Goal: Task Accomplishment & Management: Manage account settings

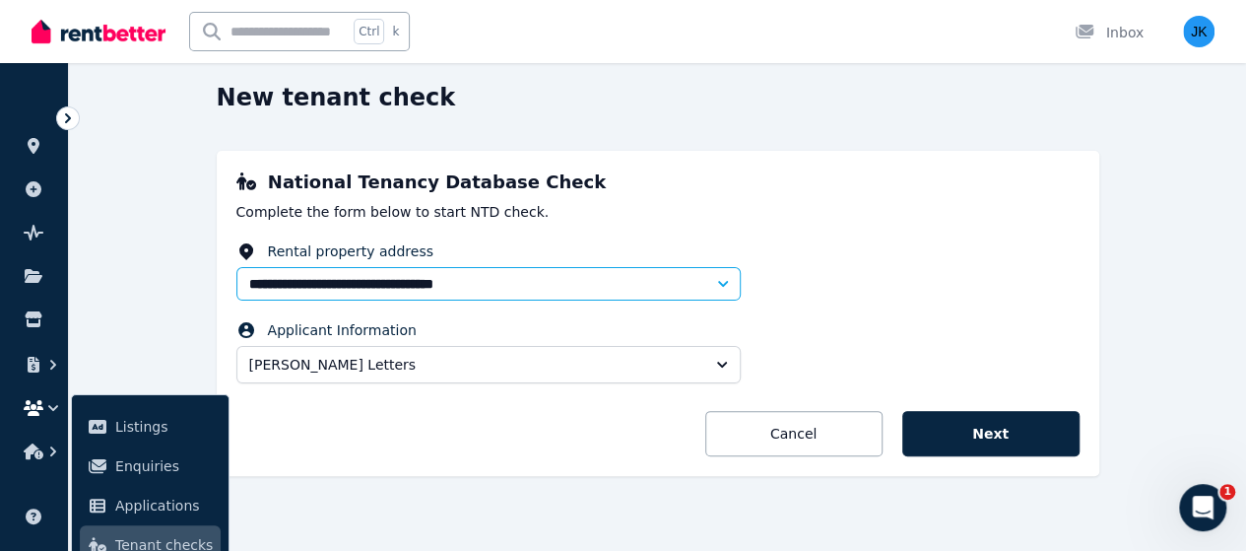
scroll to position [82, 0]
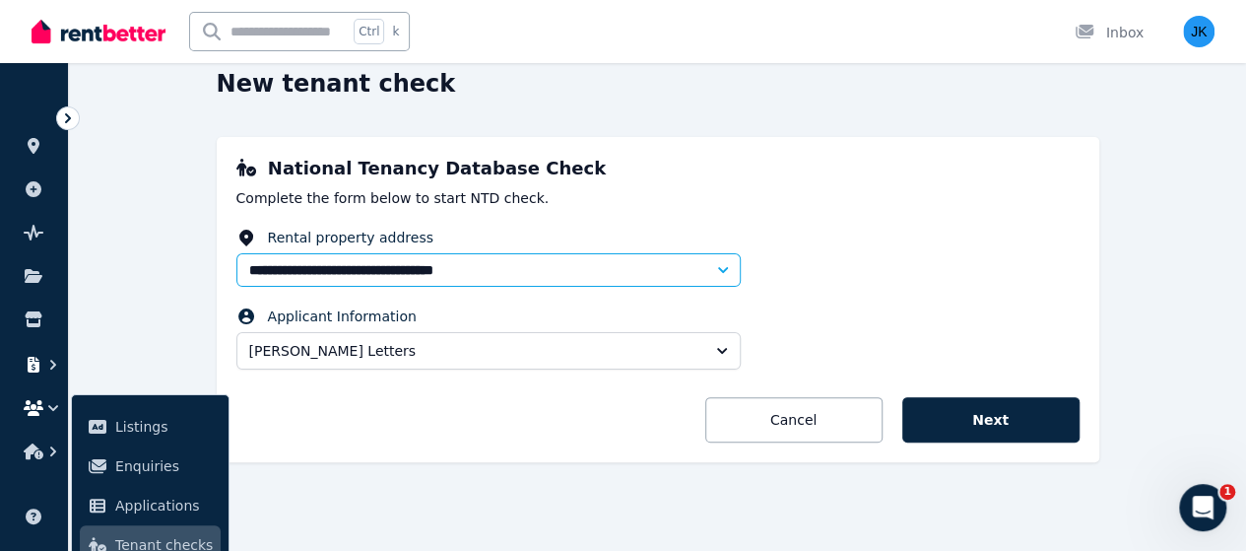
click at [36, 354] on button "button" at bounding box center [34, 364] width 36 height 35
click at [151, 379] on span "Payments" at bounding box center [164, 383] width 99 height 24
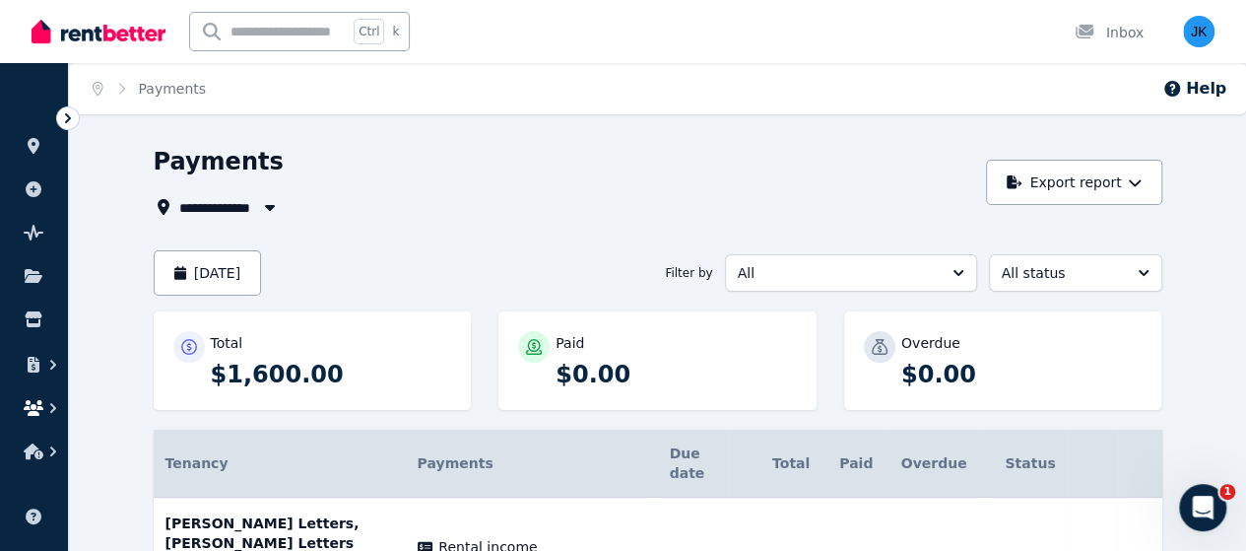
click at [35, 395] on button "button" at bounding box center [34, 407] width 36 height 35
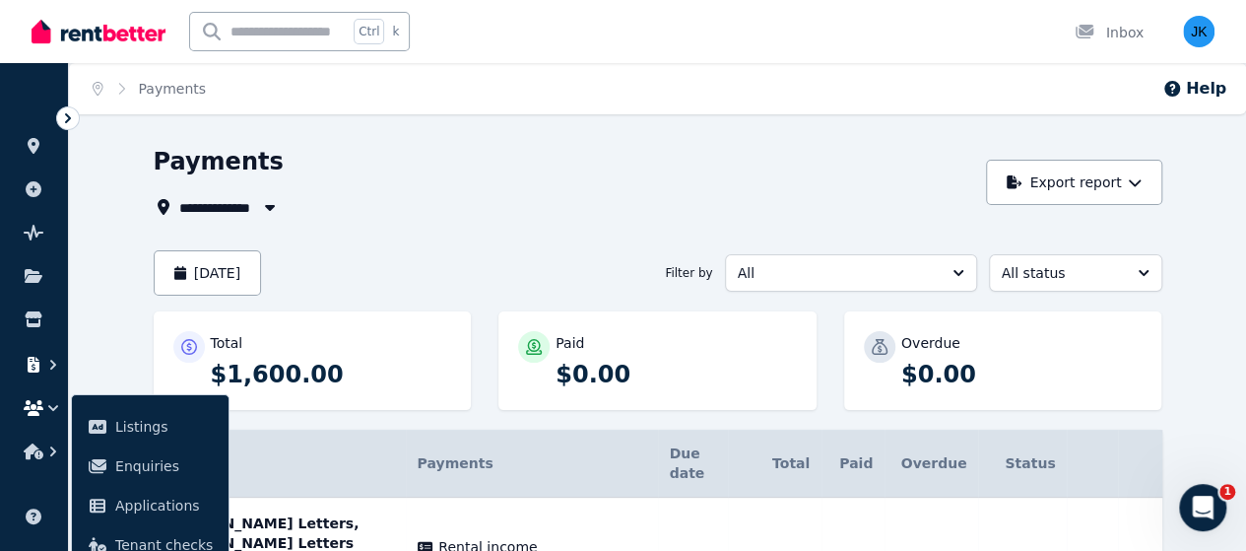
click at [43, 362] on icon "button" at bounding box center [53, 365] width 20 height 20
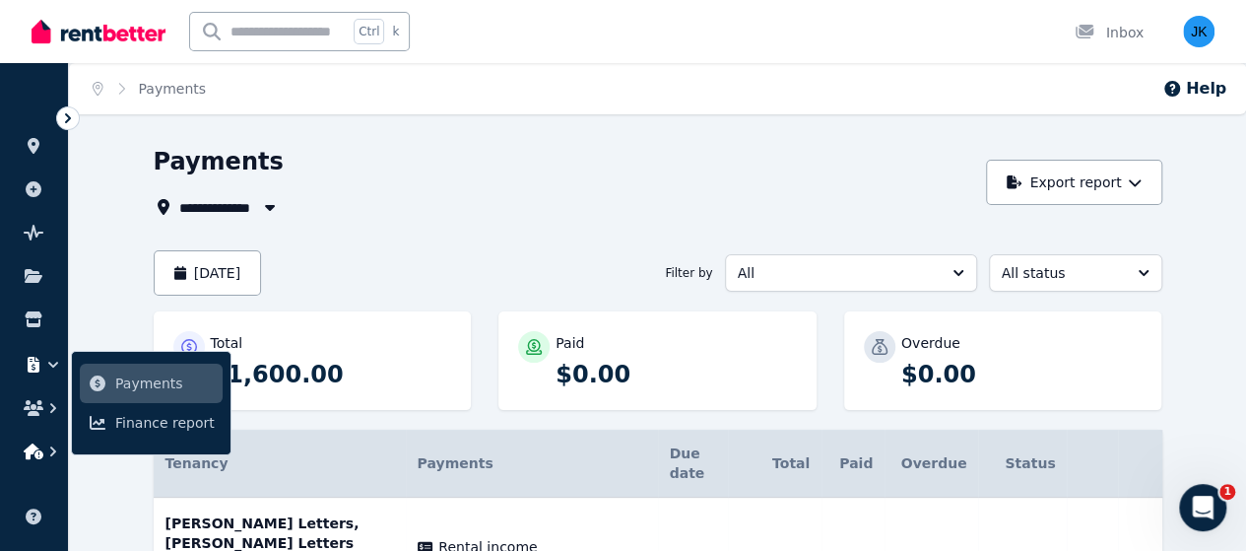
click at [36, 459] on button "button" at bounding box center [34, 450] width 36 height 35
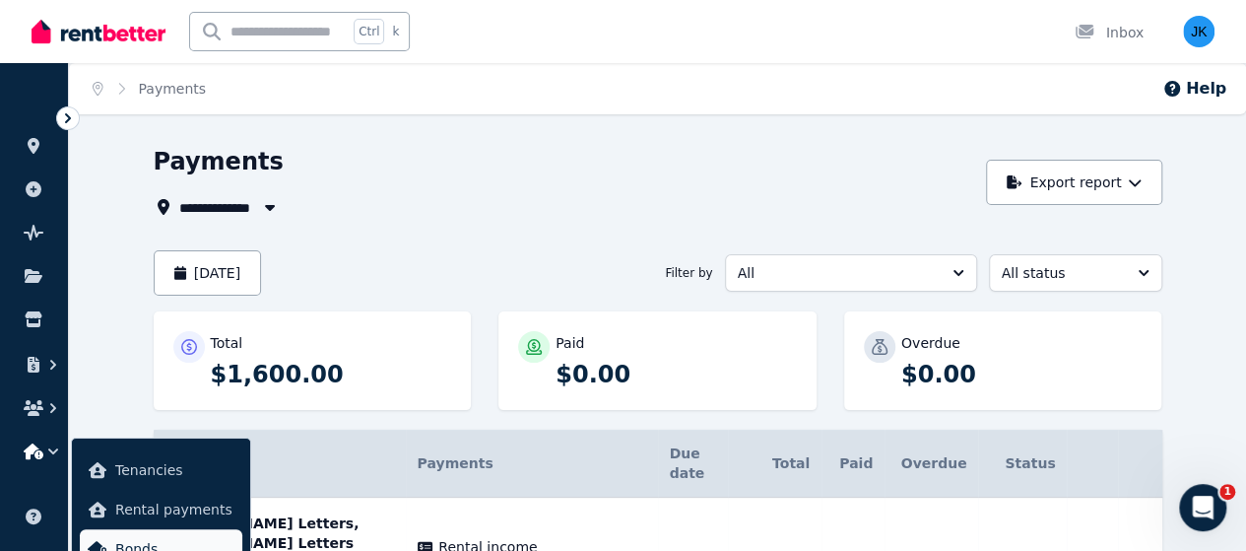
click at [160, 541] on span "Bonds" at bounding box center [174, 549] width 119 height 24
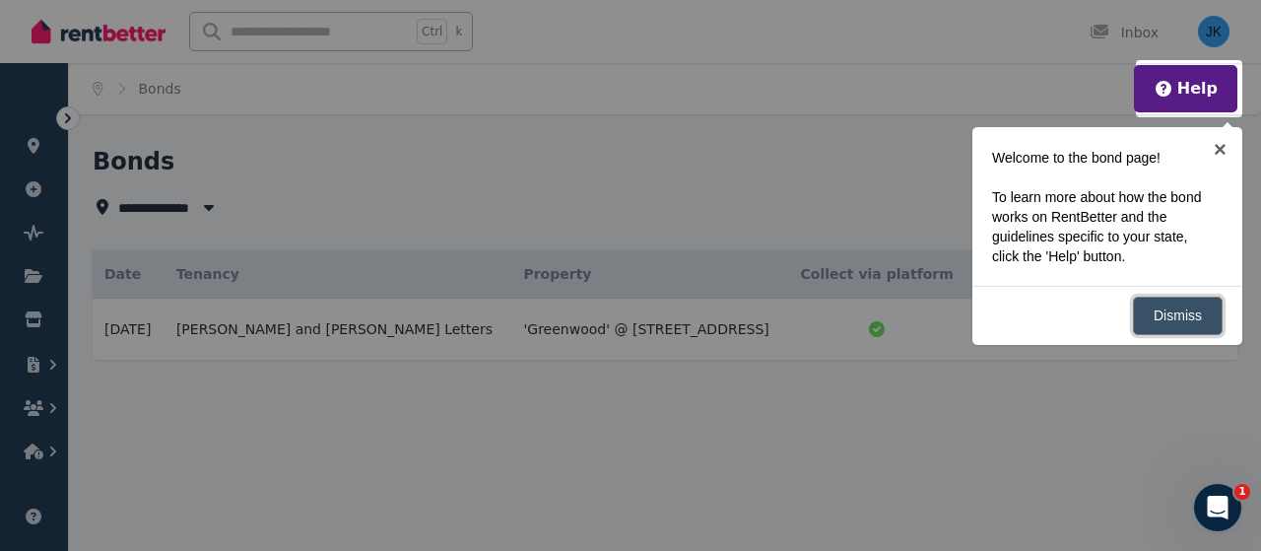
click at [1192, 315] on link "Dismiss" at bounding box center [1178, 316] width 90 height 38
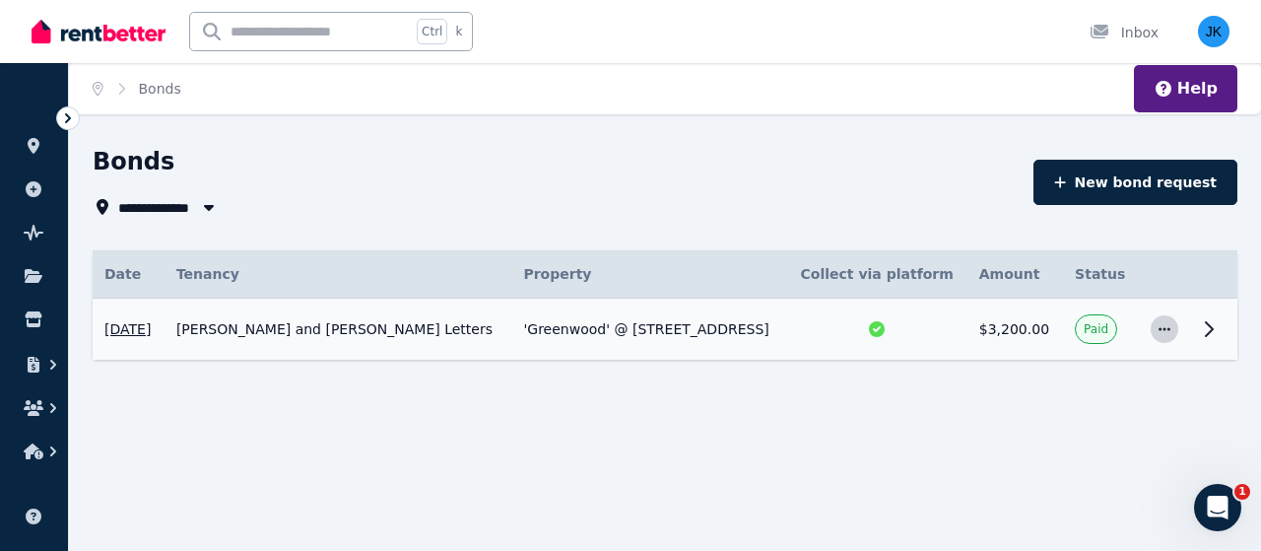
click at [1163, 326] on icon "button" at bounding box center [1164, 329] width 16 height 14
click at [1082, 377] on span "View details" at bounding box center [1099, 382] width 126 height 24
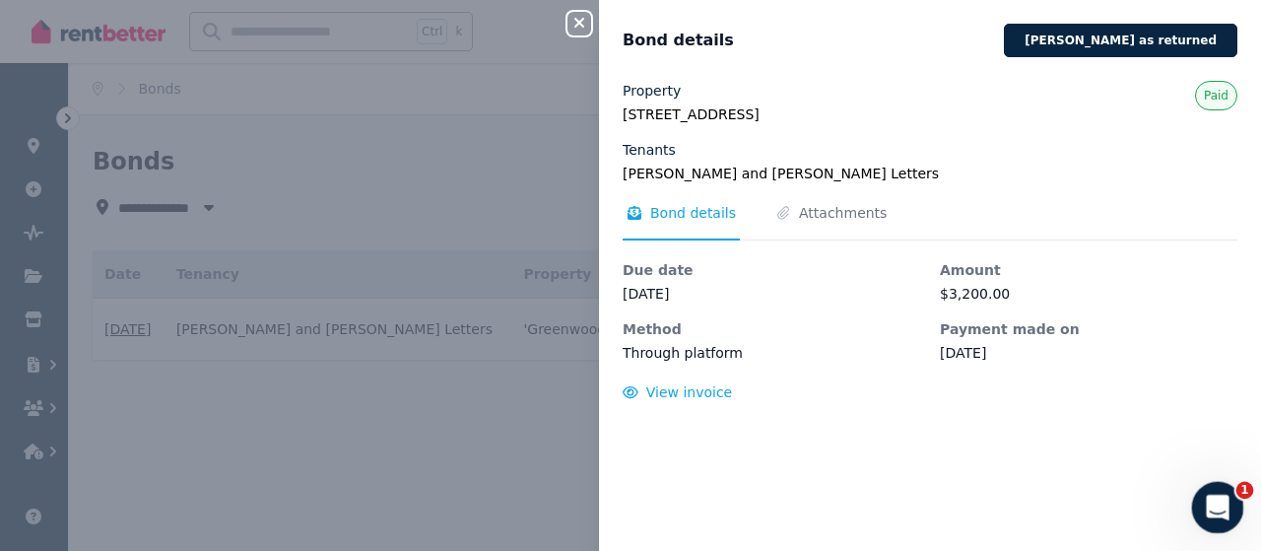
click at [1209, 496] on icon "Open Intercom Messenger" at bounding box center [1215, 505] width 33 height 33
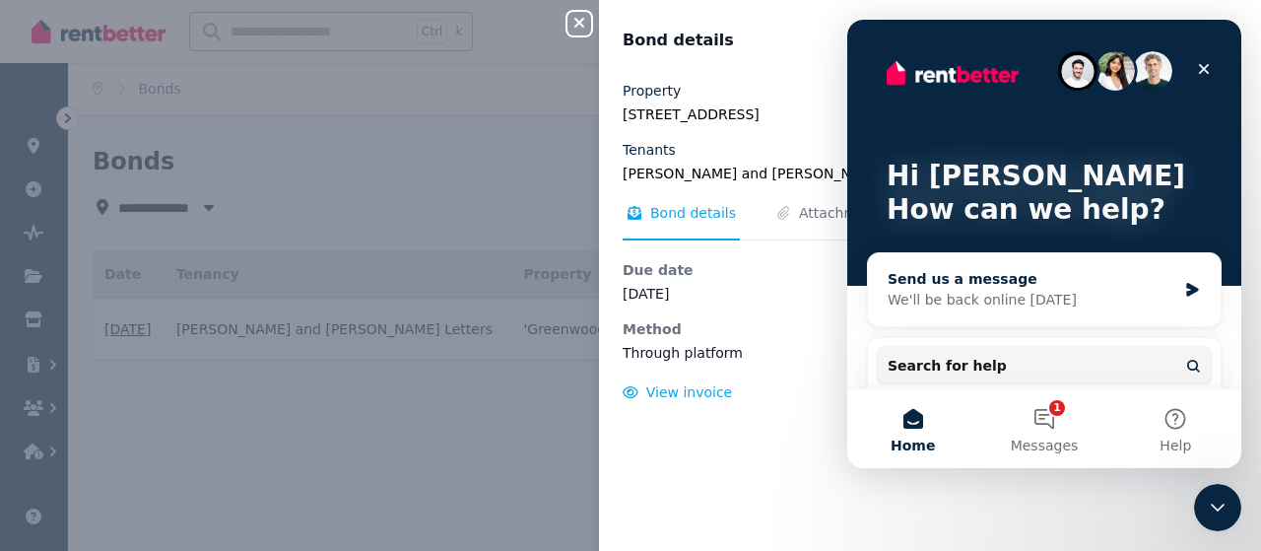
click at [1131, 285] on div "Send us a message" at bounding box center [1032, 279] width 289 height 21
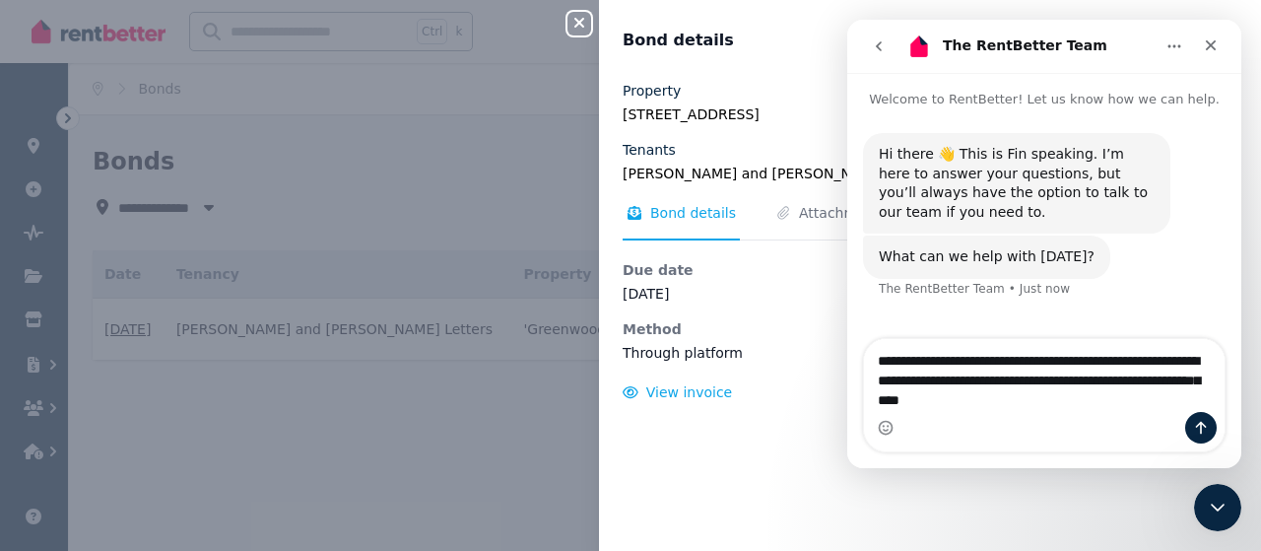
click at [1197, 381] on textarea "**********" at bounding box center [1045, 375] width 362 height 73
click at [982, 404] on textarea "**********" at bounding box center [1045, 375] width 362 height 73
type textarea "**********"
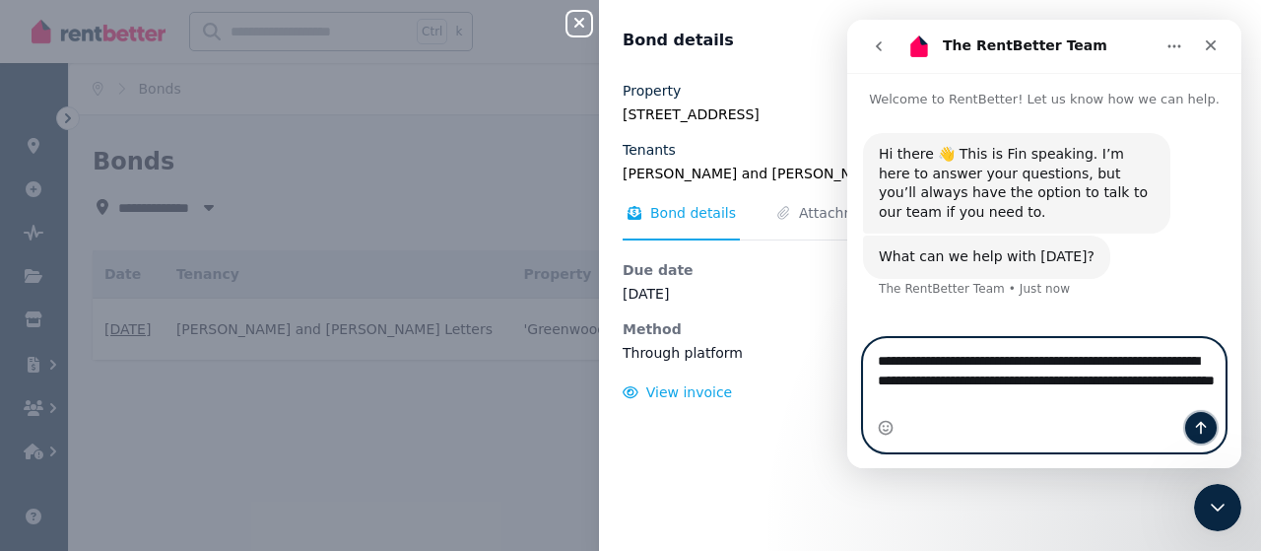
click at [1200, 432] on icon "Send a message…" at bounding box center [1201, 428] width 16 height 16
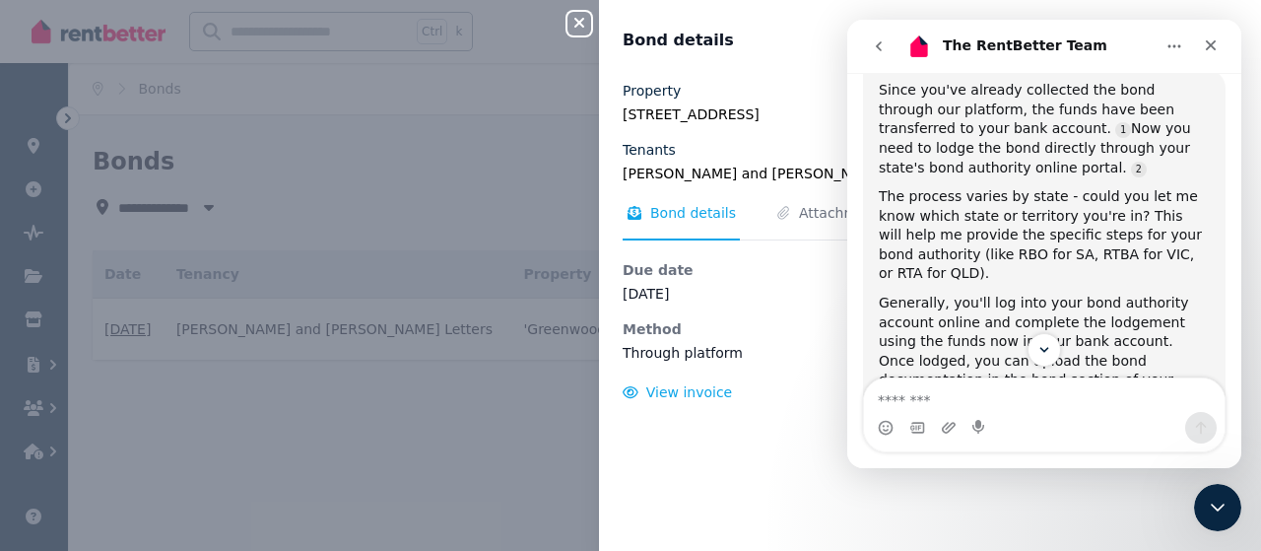
scroll to position [424, 0]
type textarea "***"
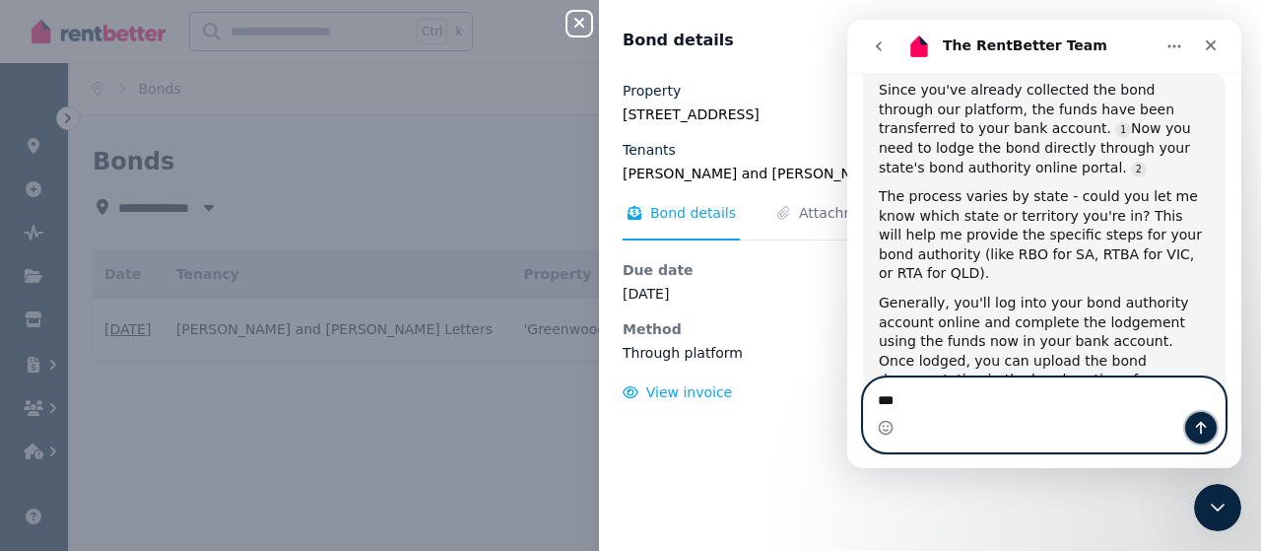
click at [1201, 428] on icon "Send a message…" at bounding box center [1201, 428] width 11 height 13
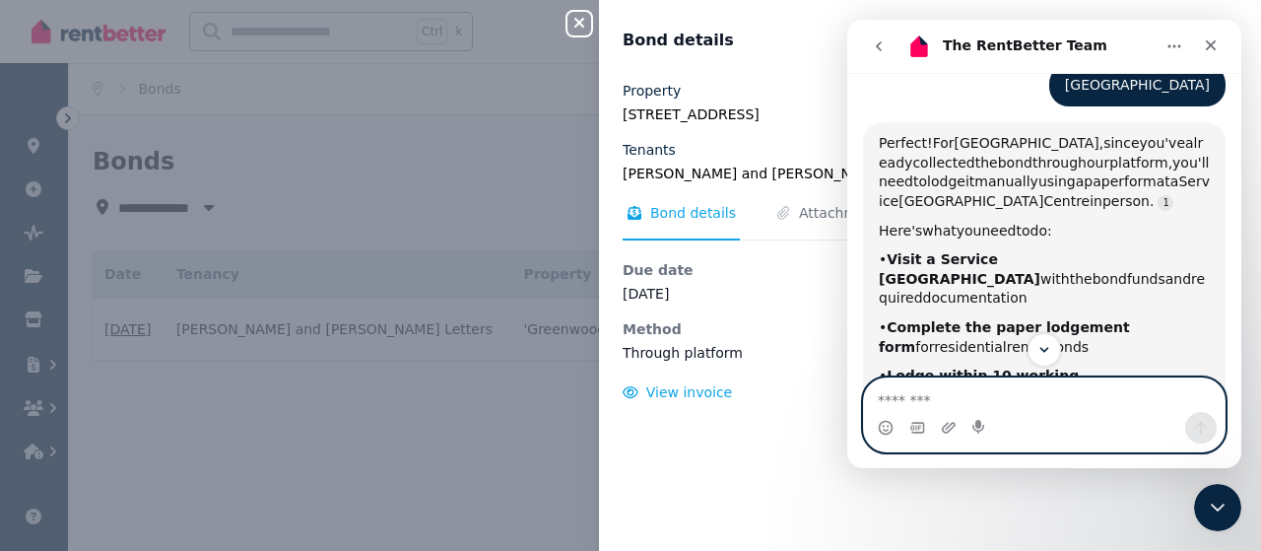
scroll to position [0, 0]
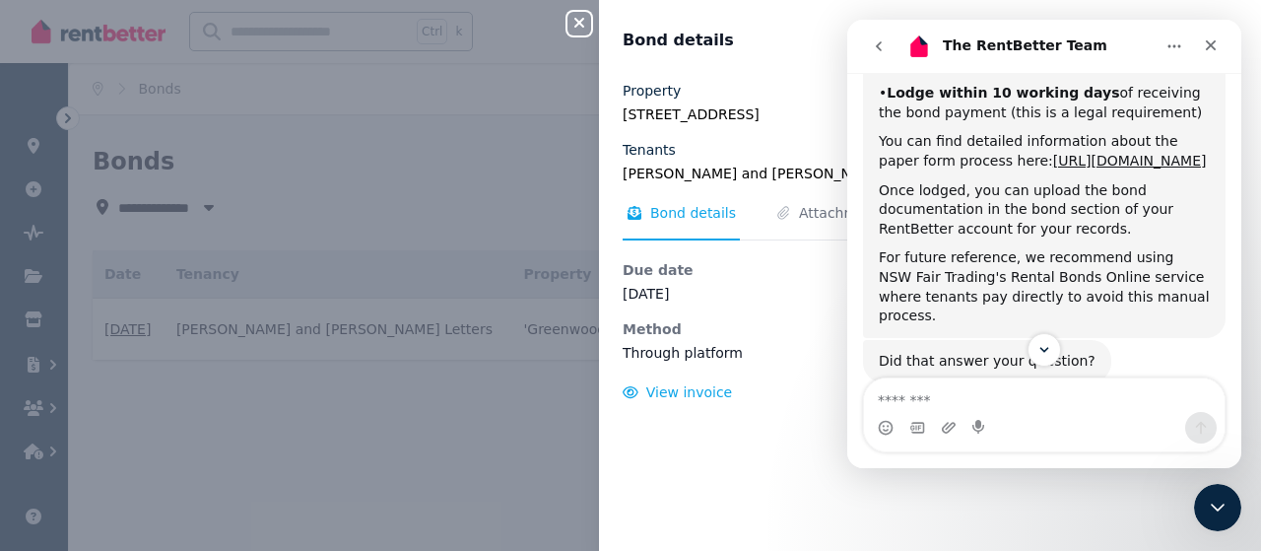
drag, startPoint x: 1236, startPoint y: 284, endPoint x: 2088, endPoint y: 359, distance: 855.4
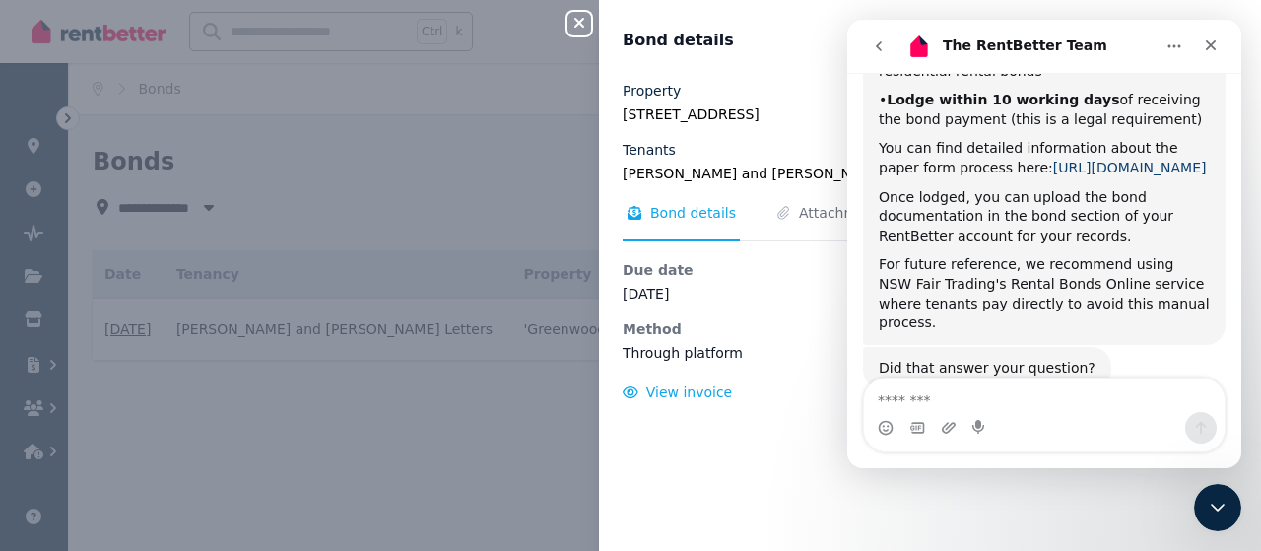
click at [1053, 160] on link "[URL][DOMAIN_NAME]" at bounding box center [1130, 168] width 154 height 16
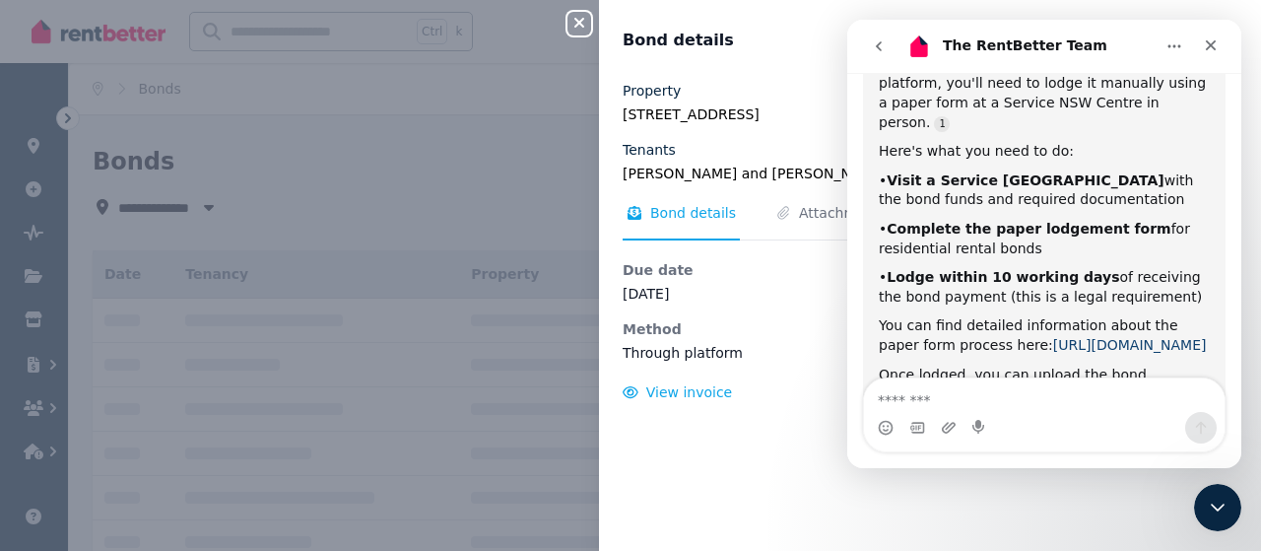
scroll to position [829, 0]
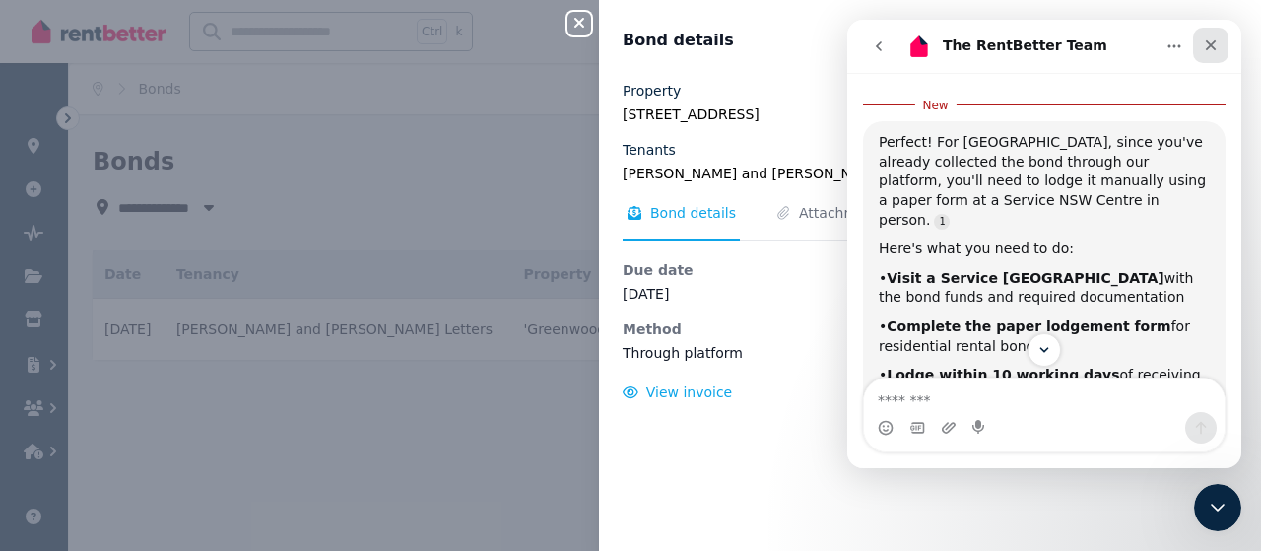
click at [1214, 39] on icon "Close" at bounding box center [1211, 45] width 16 height 16
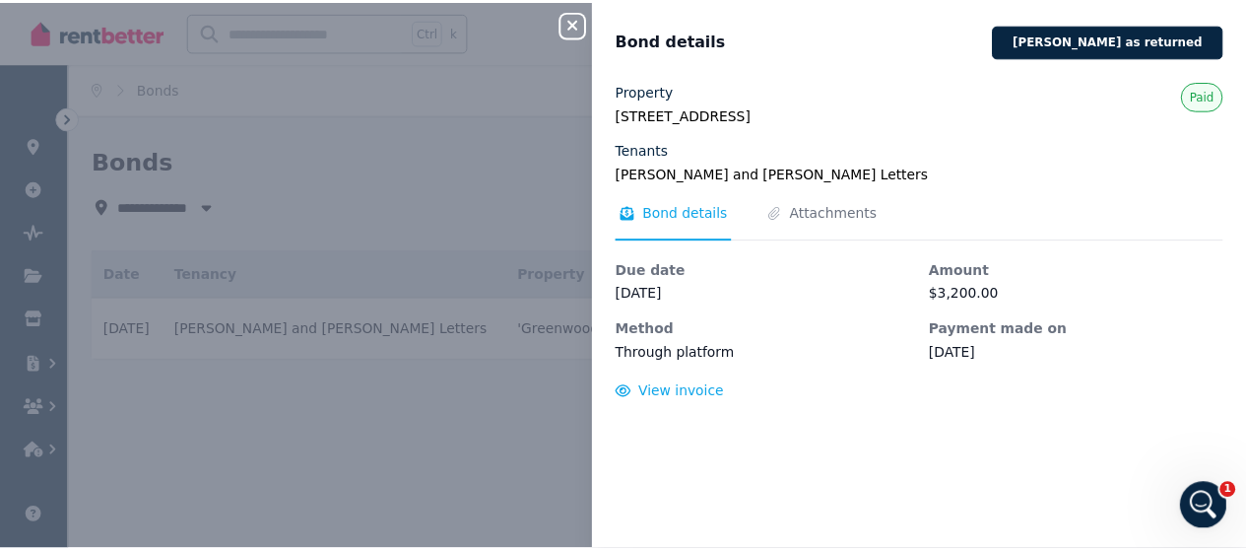
scroll to position [1088, 0]
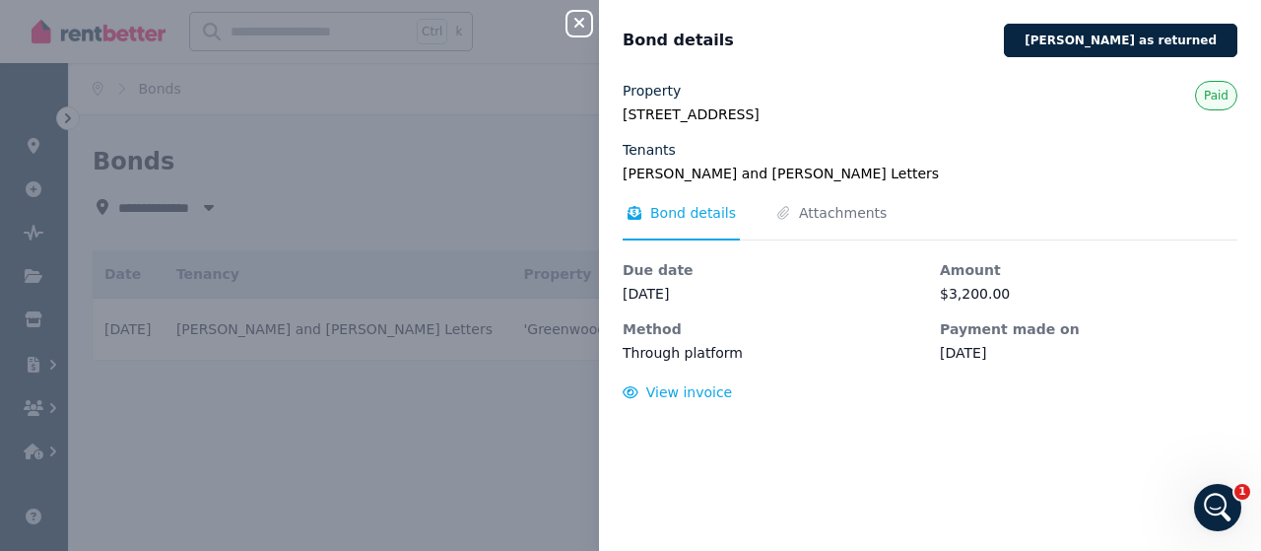
click at [579, 24] on icon "button" at bounding box center [579, 23] width 10 height 10
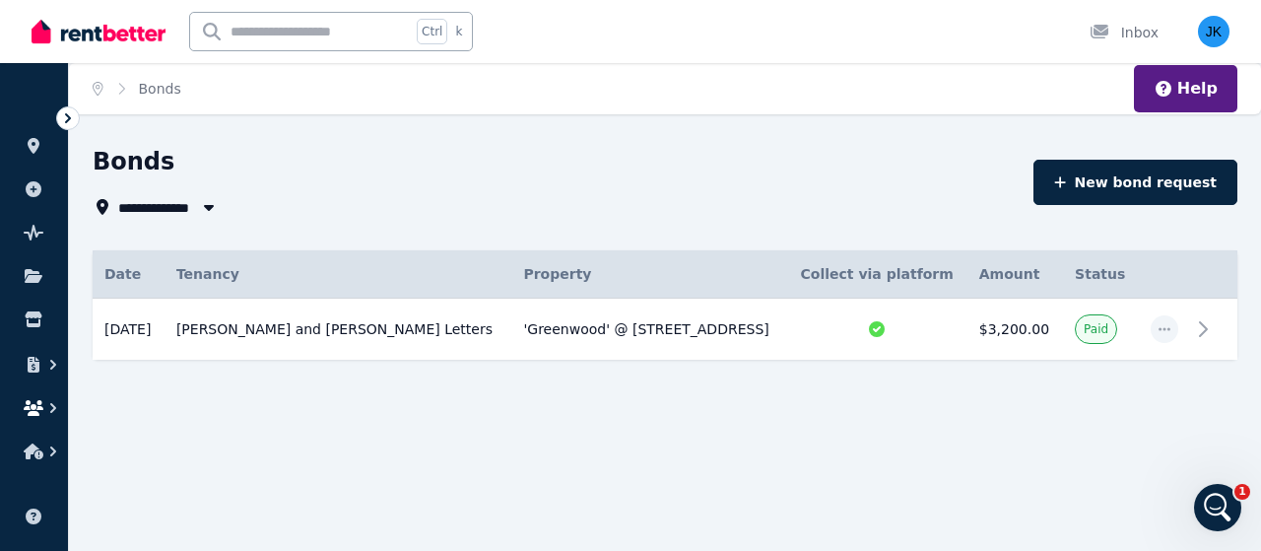
click at [34, 413] on icon "button" at bounding box center [34, 408] width 20 height 16
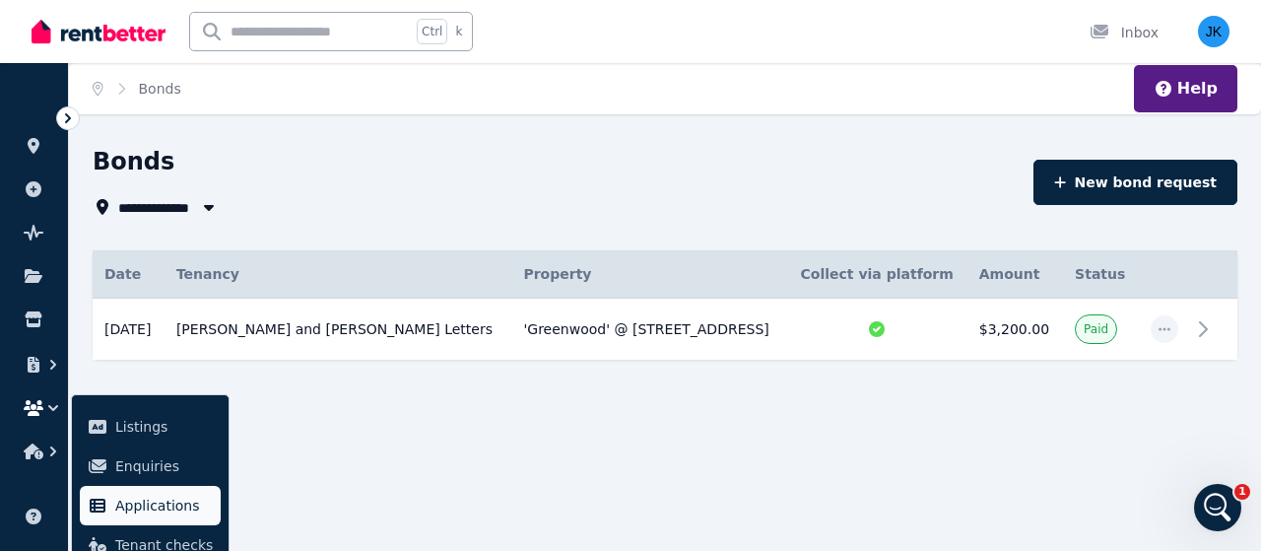
click at [154, 505] on span "Applications" at bounding box center [164, 506] width 98 height 24
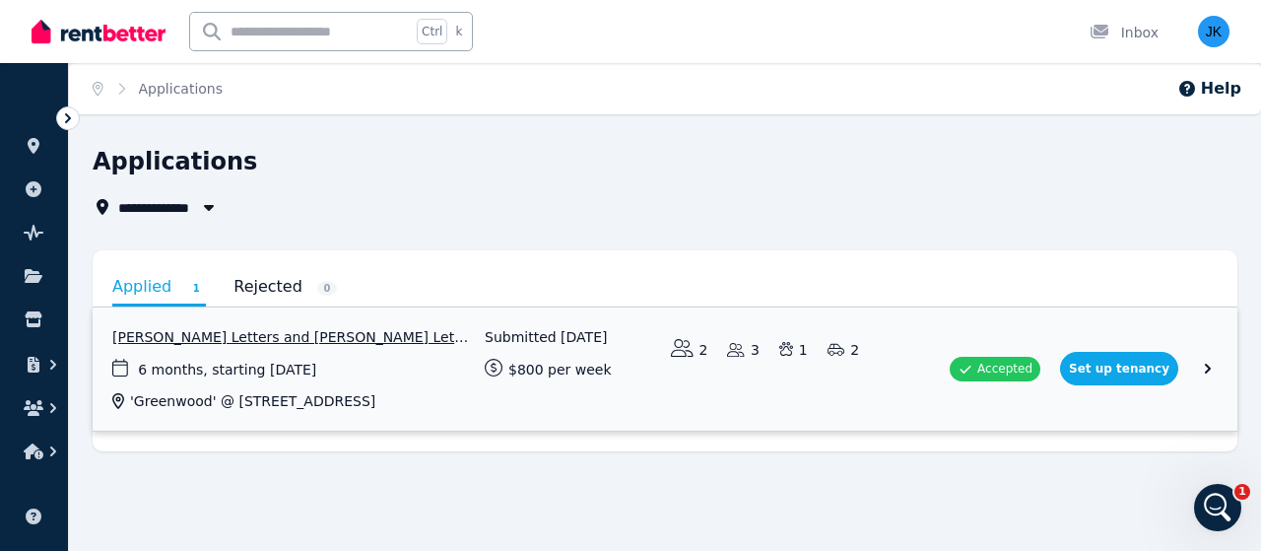
click at [1022, 365] on link "View application: Jenny Letters and Gareth Letters" at bounding box center [665, 368] width 1145 height 123
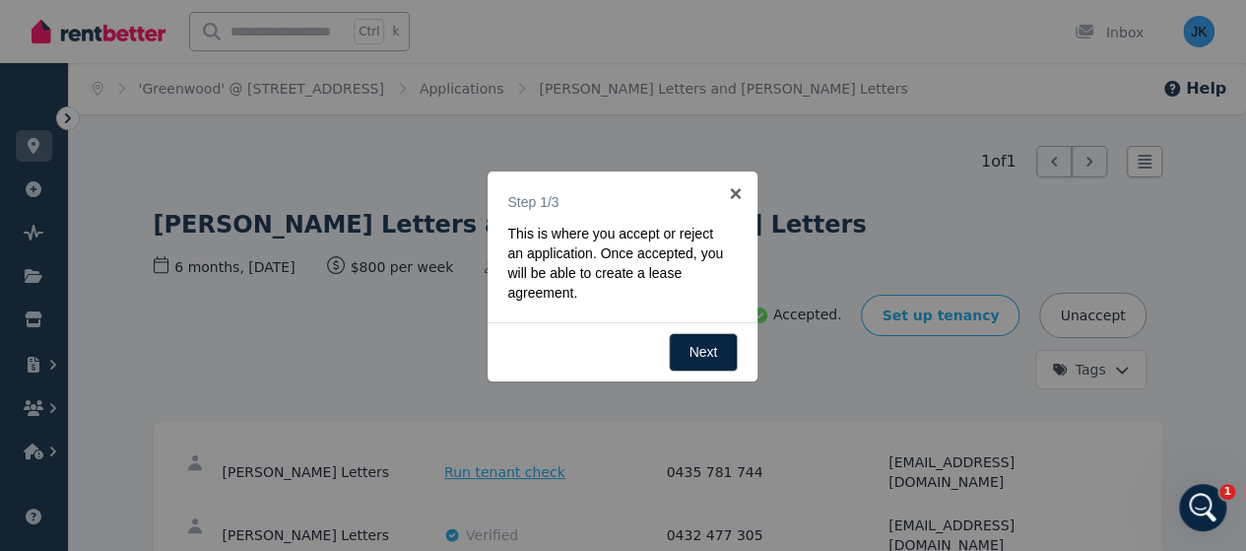
click at [832, 264] on div at bounding box center [623, 275] width 1246 height 551
click at [738, 189] on link "×" at bounding box center [735, 193] width 44 height 44
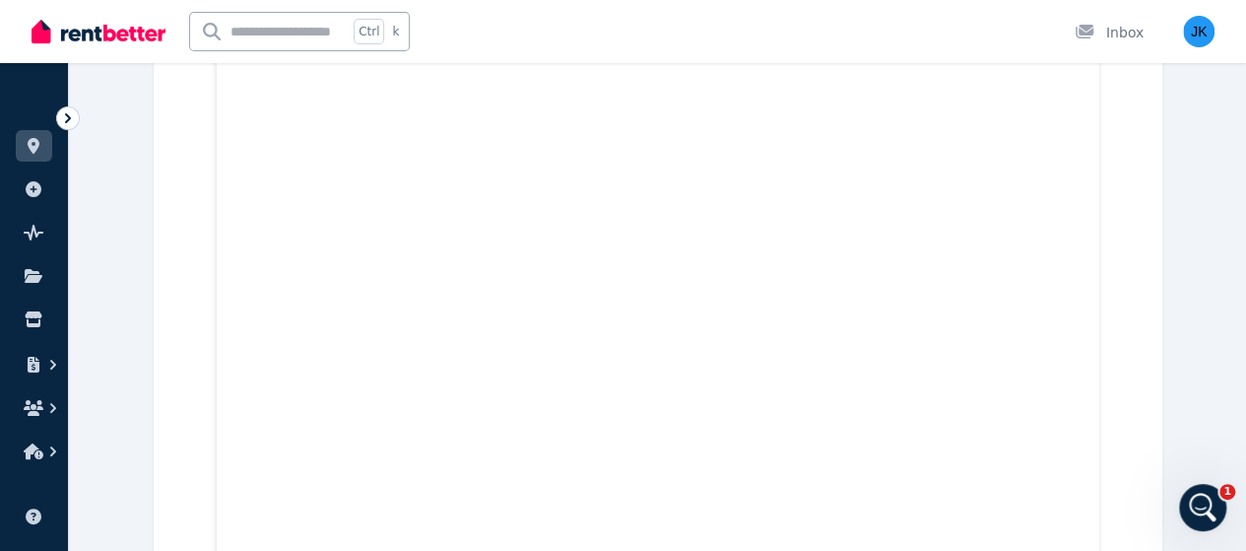
scroll to position [4614, 0]
click at [32, 445] on icon "button" at bounding box center [34, 451] width 20 height 16
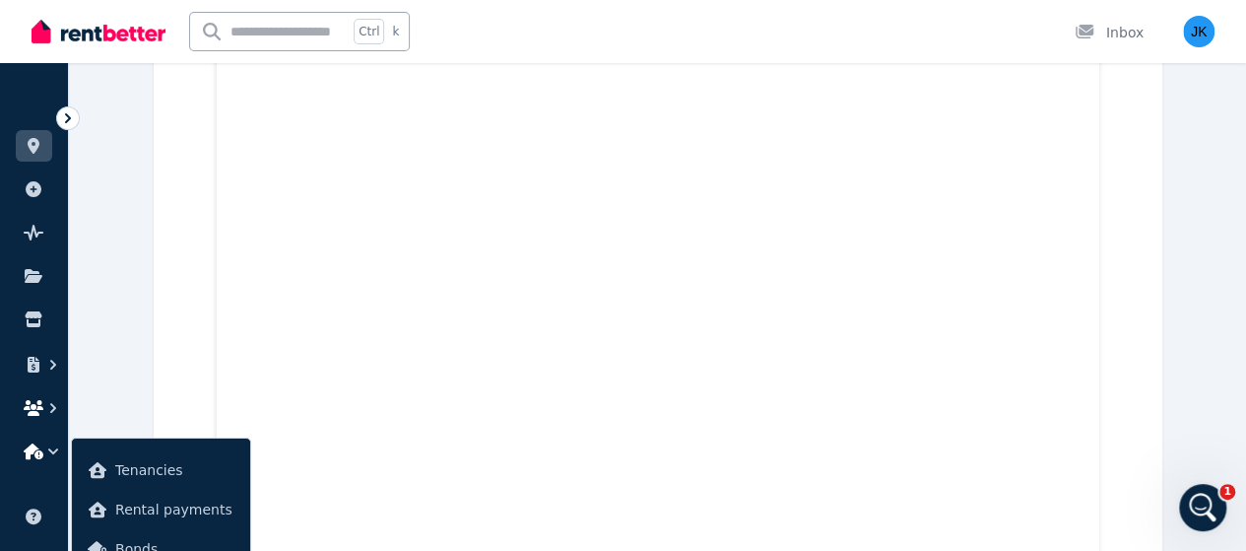
click at [35, 399] on button "button" at bounding box center [34, 407] width 36 height 35
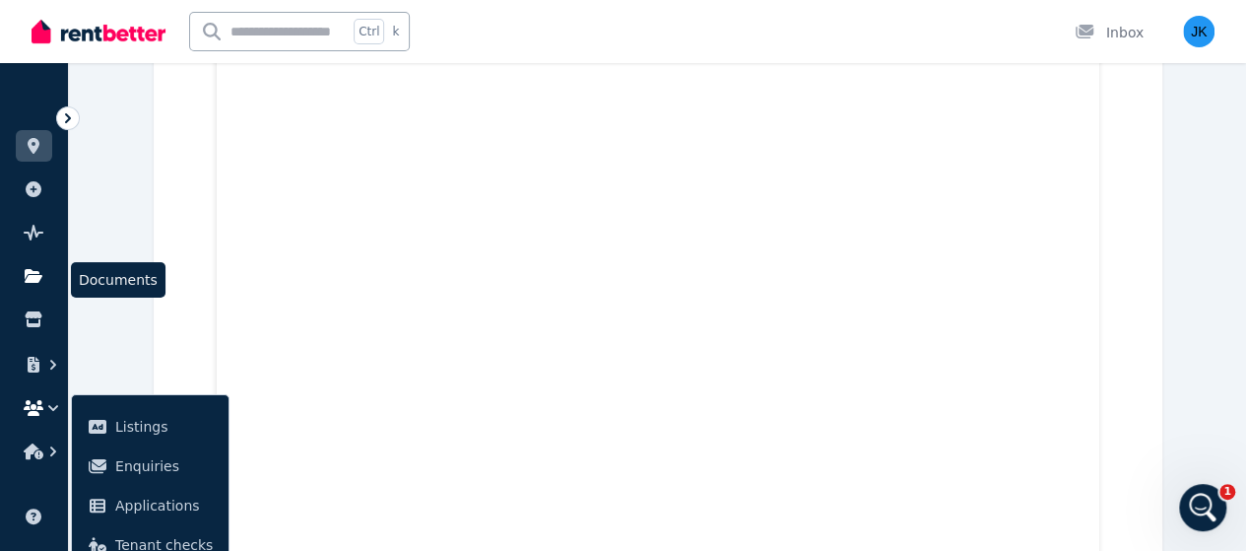
click at [33, 277] on icon at bounding box center [34, 276] width 18 height 14
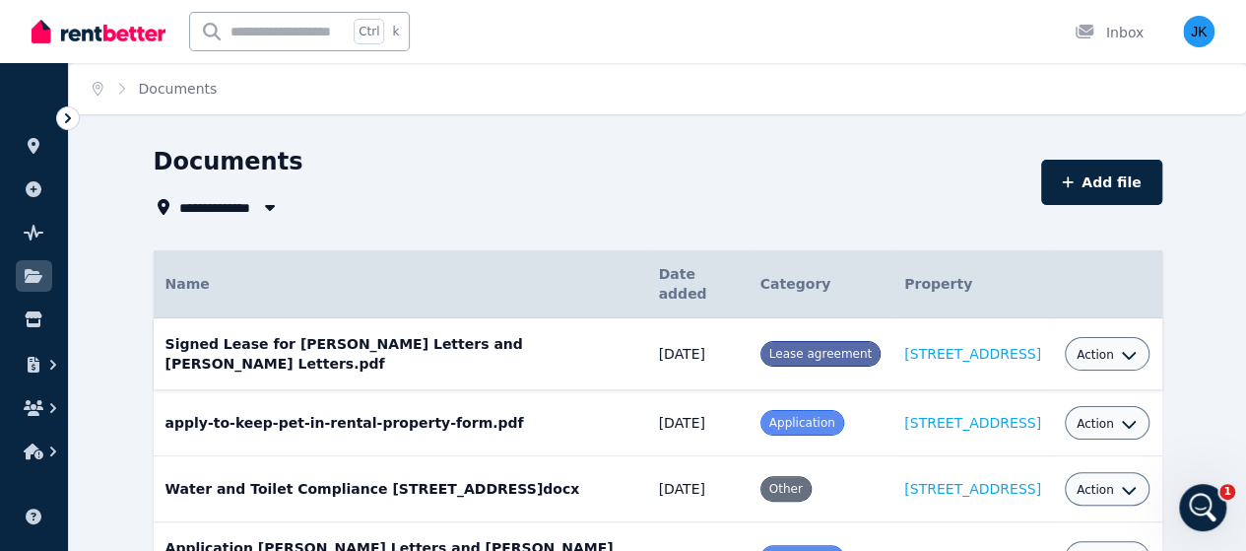
click at [788, 347] on span "Lease agreement" at bounding box center [820, 354] width 102 height 14
click at [317, 333] on td "Signed Lease for [PERSON_NAME] Letters and [PERSON_NAME] Letters.pdf Date added…" at bounding box center [401, 354] width 494 height 72
click at [808, 347] on span "Lease agreement" at bounding box center [820, 354] width 102 height 14
click at [312, 328] on td "Signed Lease for [PERSON_NAME] Letters and [PERSON_NAME] Letters.pdf Date added…" at bounding box center [401, 354] width 494 height 72
click at [806, 347] on span "Lease agreement" at bounding box center [820, 354] width 102 height 14
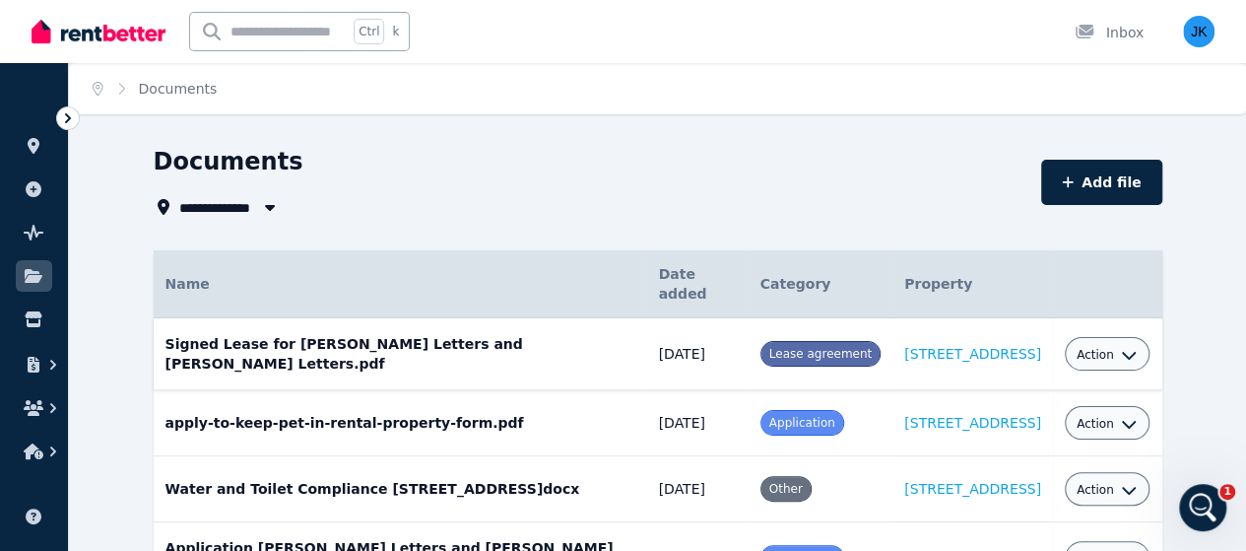
click at [1137, 347] on icon "button" at bounding box center [1129, 355] width 16 height 16
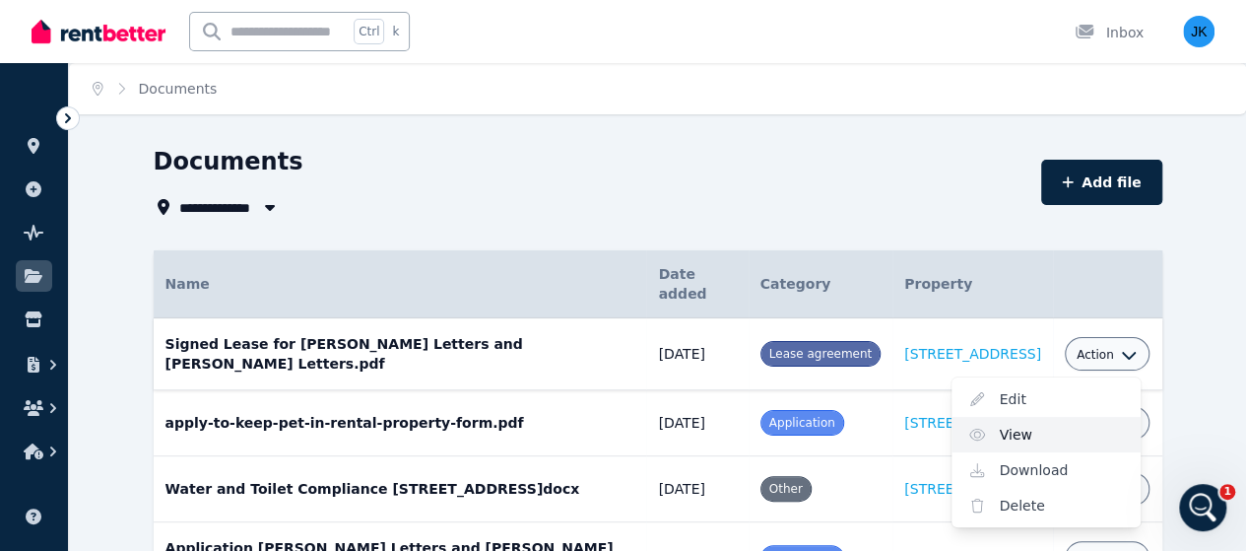
click at [1063, 417] on link "View" at bounding box center [1046, 434] width 189 height 35
